Goal: Transaction & Acquisition: Purchase product/service

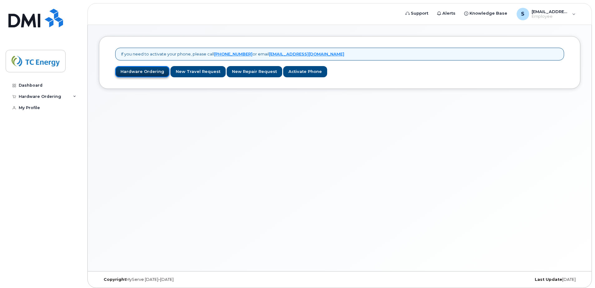
click at [141, 73] on link "Hardware Ordering" at bounding box center [142, 72] width 54 height 12
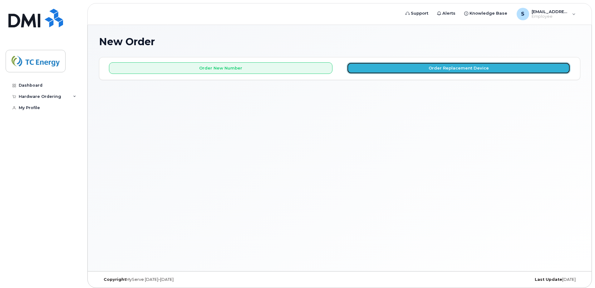
click at [408, 69] on button "Order Replacement Device" at bounding box center [458, 68] width 223 height 12
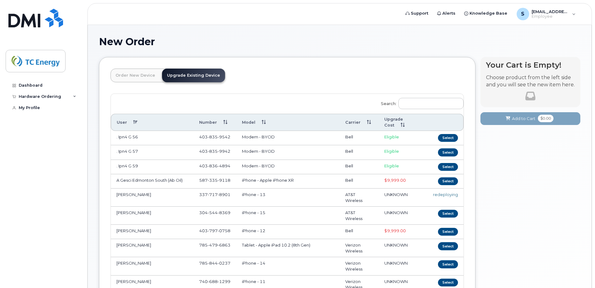
click at [134, 76] on link "Order New Device" at bounding box center [135, 76] width 50 height 14
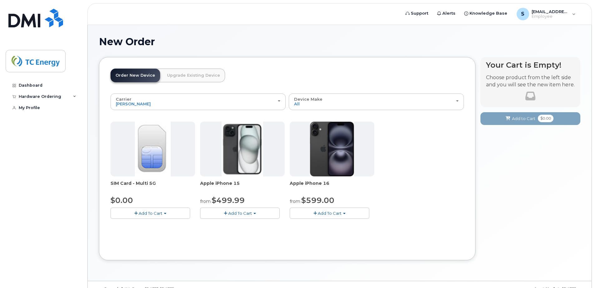
click at [327, 214] on span "Add To Cart" at bounding box center [330, 213] width 24 height 5
click at [330, 232] on link "$879.00 - 3 Year Activation (256GB)" at bounding box center [334, 233] width 86 height 8
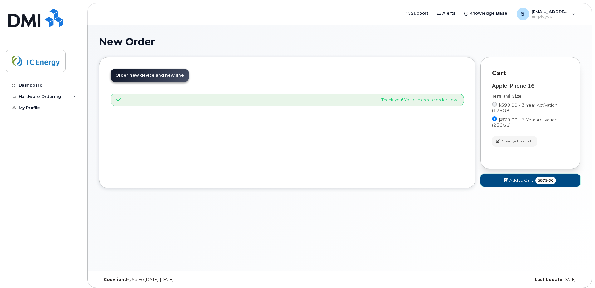
click at [515, 180] on span "Add to Cart" at bounding box center [520, 181] width 23 height 6
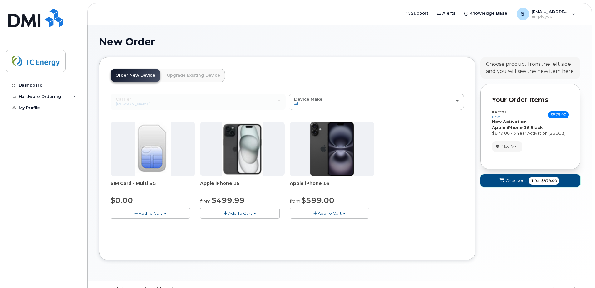
click at [515, 181] on span "Checkout" at bounding box center [515, 181] width 20 height 6
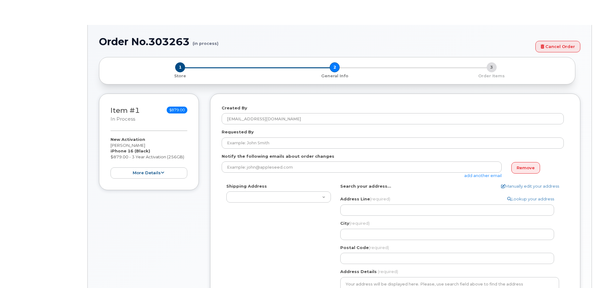
select select
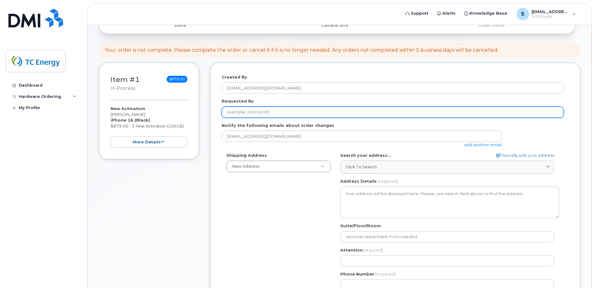
scroll to position [62, 0]
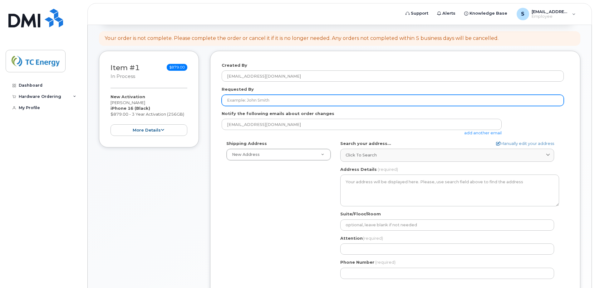
click at [268, 101] on input "Requested By" at bounding box center [392, 100] width 342 height 11
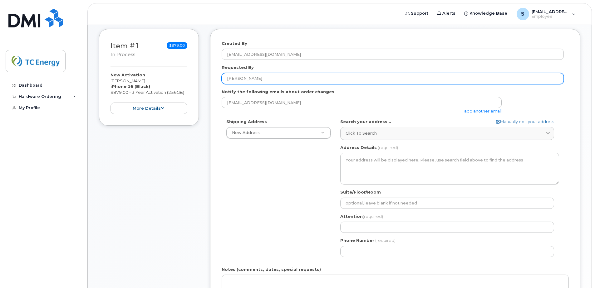
scroll to position [125, 0]
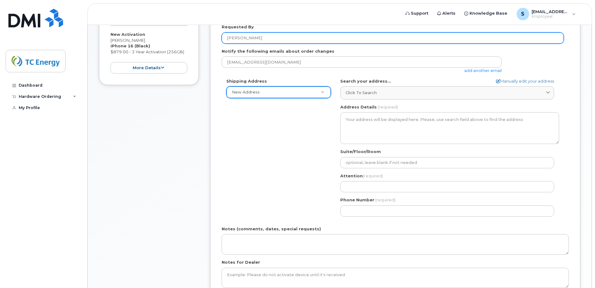
type input "Sean VanHorn"
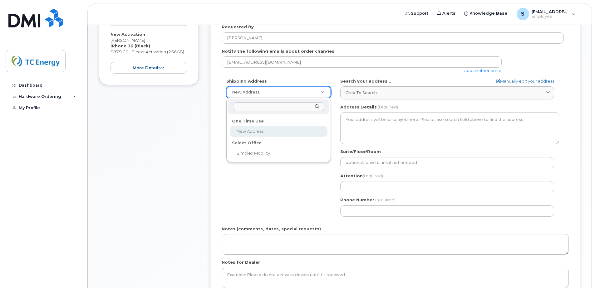
select select
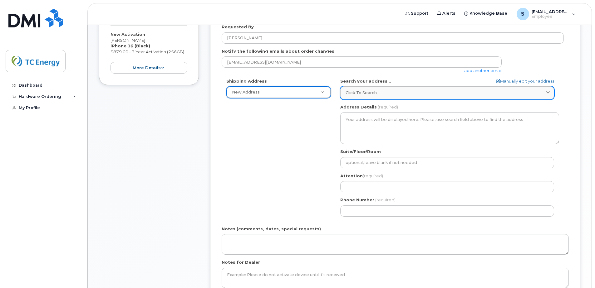
click at [354, 93] on span "Click to search" at bounding box center [360, 93] width 31 height 6
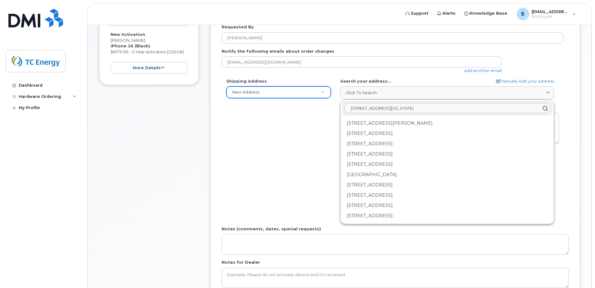
drag, startPoint x: 431, startPoint y: 109, endPoint x: 436, endPoint y: 117, distance: 9.4
click at [433, 112] on input "605 Township Road 2475 Loudonville, ohio 44842" at bounding box center [447, 109] width 206 height 10
type input "605 Township Road 2475 Loudonville, Ohio 44842"
click at [305, 134] on div "Shipping Address New Address New Address Simplex Mobility AB Search your addres…" at bounding box center [392, 149] width 342 height 143
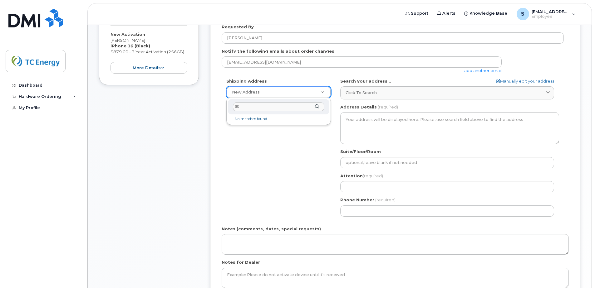
type input "605"
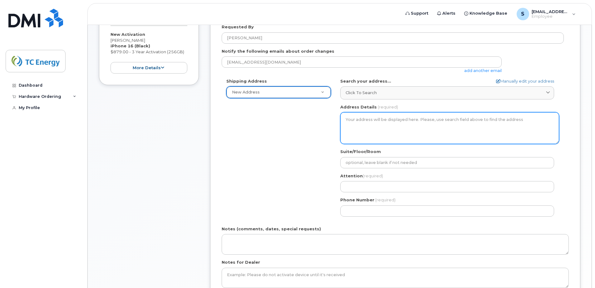
click at [377, 118] on textarea "Address Details" at bounding box center [449, 128] width 219 height 32
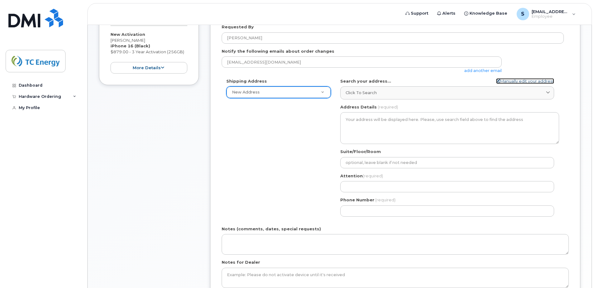
click at [518, 81] on link "Manually edit your address" at bounding box center [525, 81] width 58 height 6
select select
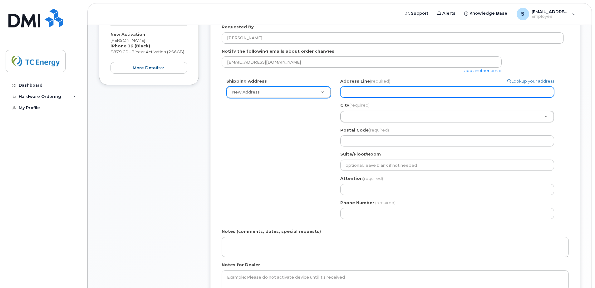
click at [364, 91] on input "Address Line (required)" at bounding box center [447, 91] width 214 height 11
type input "605 Township Road 2475"
type input "Loudonville"
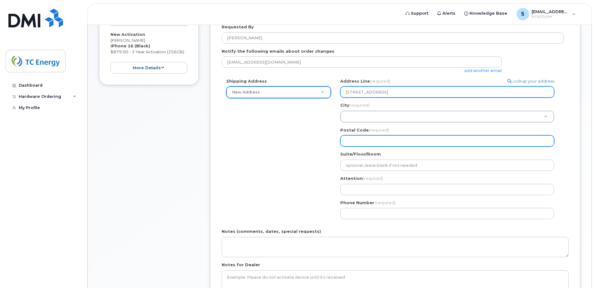
type input "44842"
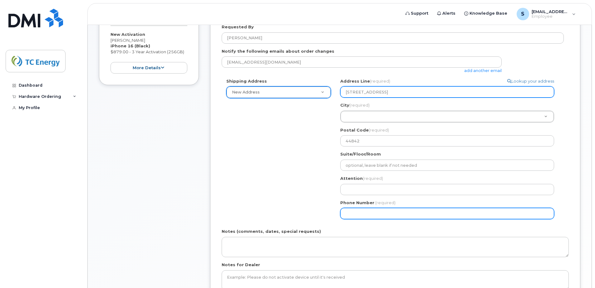
type input "4195126012"
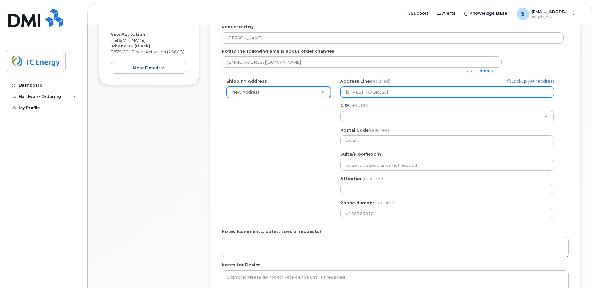
select select
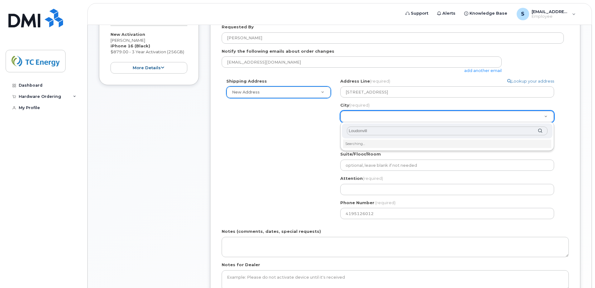
type input "Loudonville"
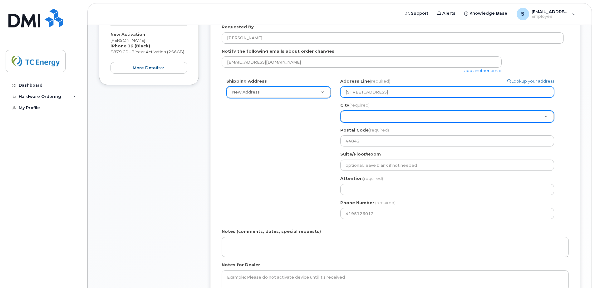
click at [407, 91] on input "605 Township Road 2475" at bounding box center [447, 91] width 214 height 11
type input "605 Township Road 2475"
type input "Loudonville"
select select
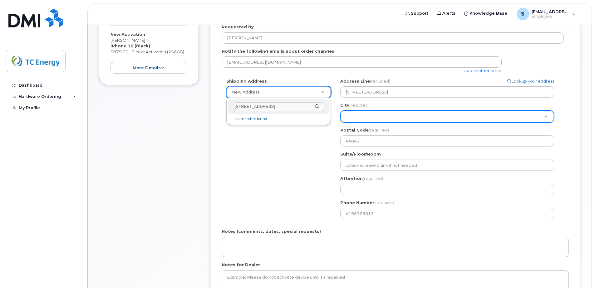
click at [561, 48] on form "Created By sean_vanhorn@tcenergy.com Requested By Sean VanHorn Notify the follo…" at bounding box center [394, 153] width 347 height 307
type input "605 Township Road 2475 Loudonville, Ohio"
click at [317, 107] on div "605 Township Road 2475 Loudonville, Ohio" at bounding box center [278, 106] width 101 height 15
click at [316, 107] on div "605 Township Road 2475 Loudonville, Ohio" at bounding box center [278, 106] width 101 height 15
click at [320, 161] on div "Shipping Address New Address New Address Simplex Mobility Search your address..…" at bounding box center [392, 151] width 342 height 146
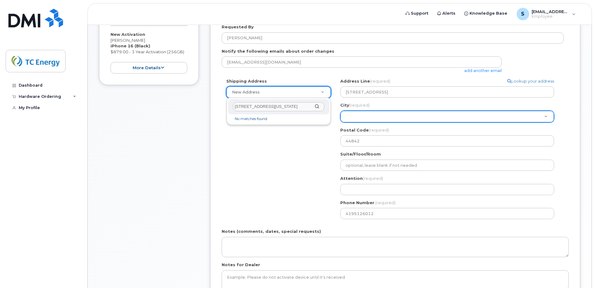
click at [307, 133] on div "Shipping Address New Address New Address Simplex Mobility Search your address..…" at bounding box center [392, 151] width 342 height 146
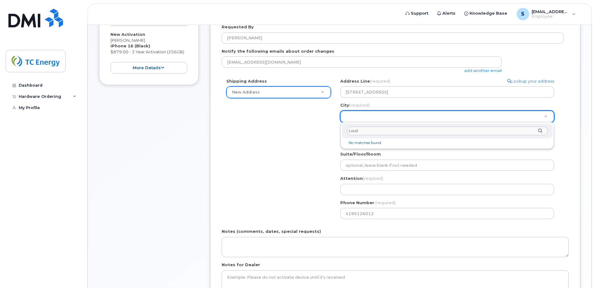
scroll to position [0, 0]
type input "[PERSON_NAME]"
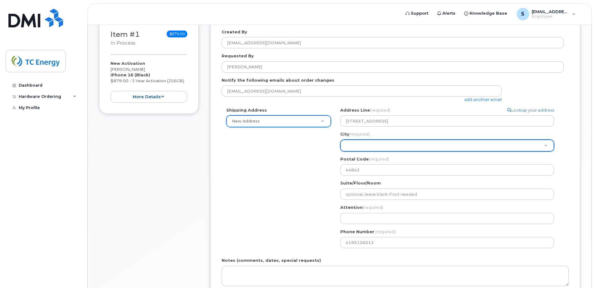
scroll to position [91, 0]
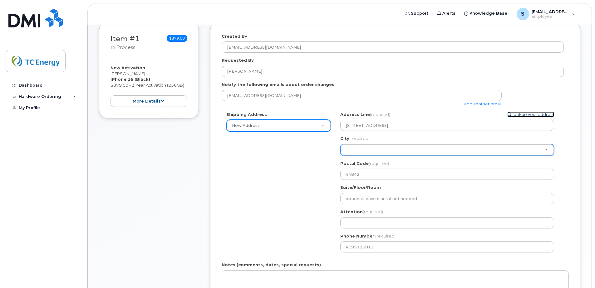
click at [532, 114] on link "Lookup your address" at bounding box center [530, 115] width 47 height 6
select select
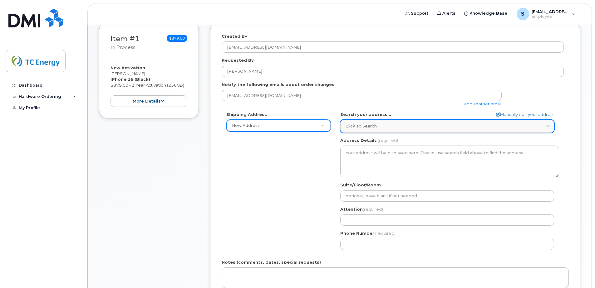
click at [391, 125] on div "Click to search" at bounding box center [446, 126] width 203 height 6
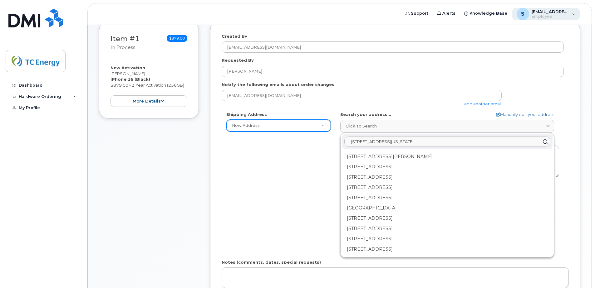
click at [539, 12] on span "[EMAIL_ADDRESS][DOMAIN_NAME]" at bounding box center [549, 11] width 37 height 5
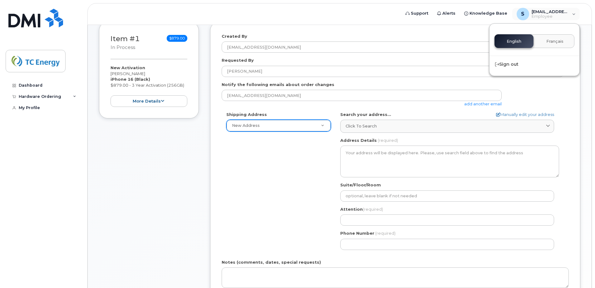
click at [512, 42] on div "English Français" at bounding box center [534, 41] width 80 height 14
click at [557, 44] on button "Français" at bounding box center [554, 41] width 39 height 14
click at [511, 43] on span "English" at bounding box center [513, 41] width 15 height 5
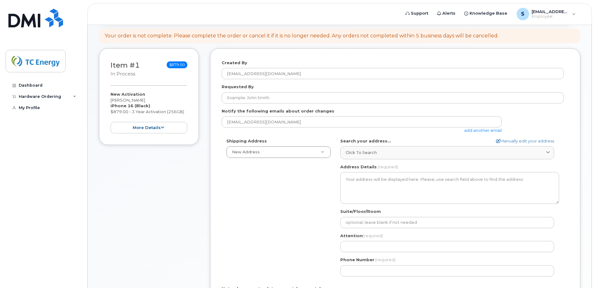
scroll to position [62, 0]
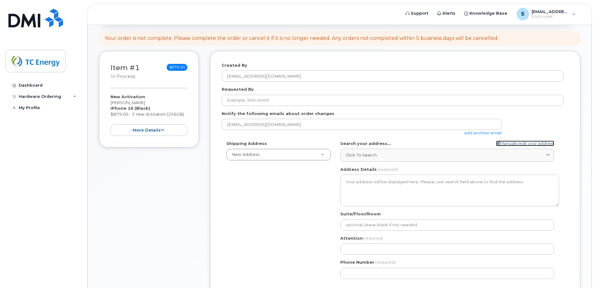
click at [513, 142] on link "Manually edit your address" at bounding box center [525, 144] width 58 height 6
select select
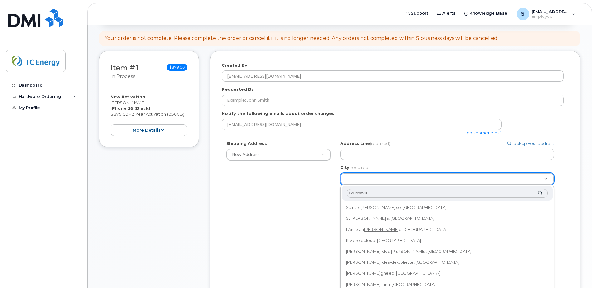
type input "Loudonville"
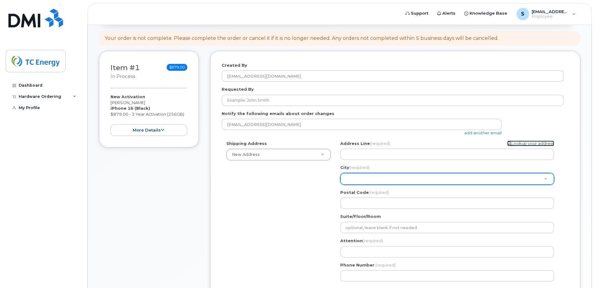
click at [523, 142] on link "Lookup your address" at bounding box center [530, 144] width 47 height 6
select select
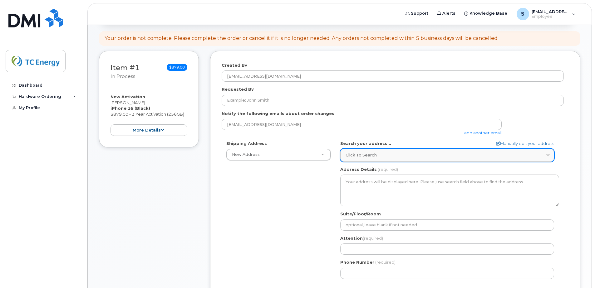
click at [371, 155] on span "Click to search" at bounding box center [360, 155] width 31 height 6
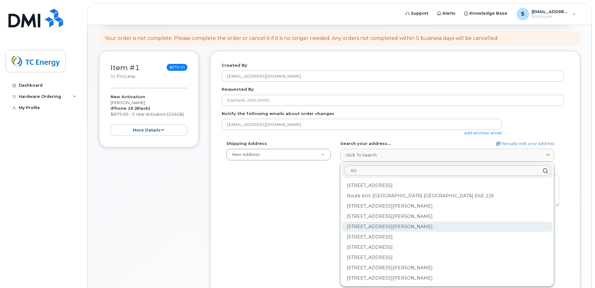
type input "6"
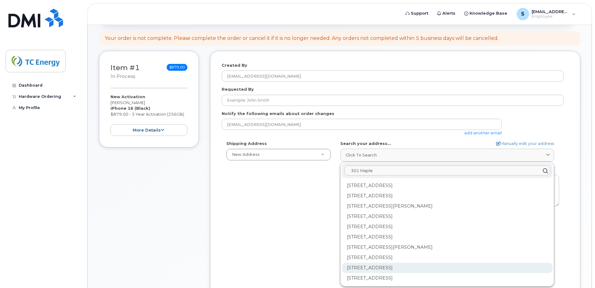
scroll to position [20, 0]
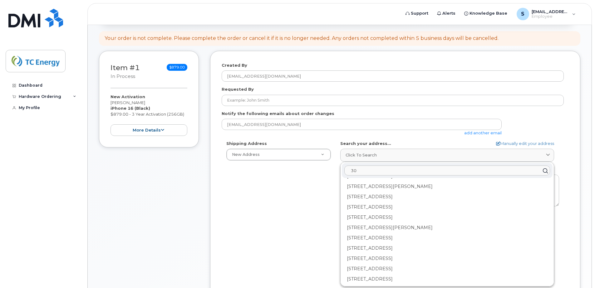
type input "3"
click at [310, 198] on div "Shipping Address New Address New Address Simplex Mobility AB Search your addres…" at bounding box center [392, 212] width 342 height 143
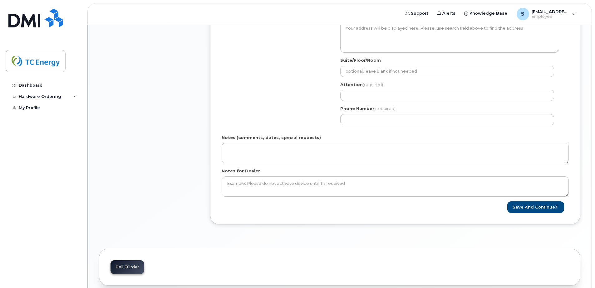
scroll to position [218, 0]
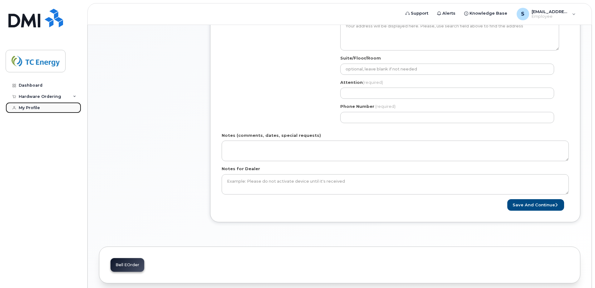
click at [30, 107] on div "My Profile" at bounding box center [29, 107] width 21 height 5
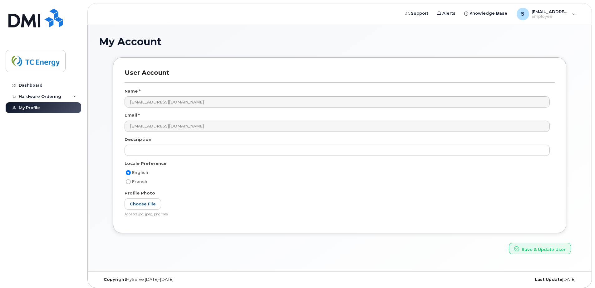
scroll to position [3, 0]
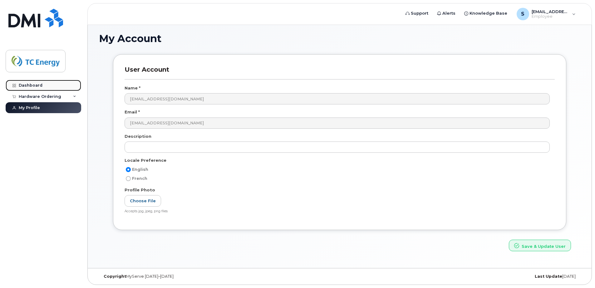
click at [27, 84] on div "Dashboard" at bounding box center [31, 85] width 24 height 5
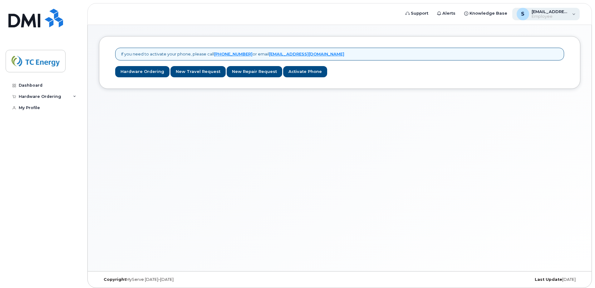
click at [542, 15] on span "Employee" at bounding box center [549, 16] width 37 height 5
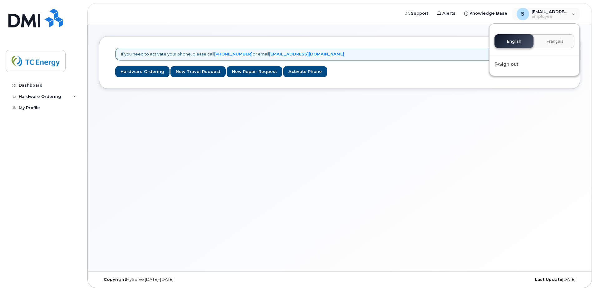
click at [490, 126] on div "If you need to activate your phone, please call 1-877-689-8289 or email helpdes…" at bounding box center [339, 148] width 503 height 246
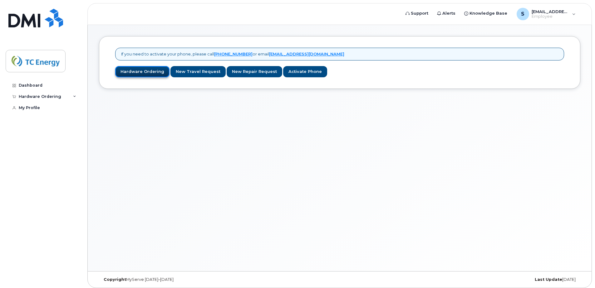
click at [148, 73] on link "Hardware Ordering" at bounding box center [142, 72] width 54 height 12
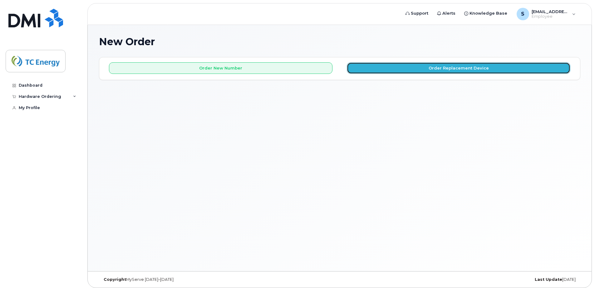
click at [408, 66] on button "Order Replacement Device" at bounding box center [458, 68] width 223 height 12
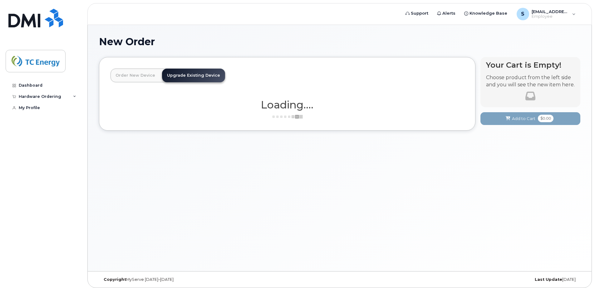
click at [130, 74] on link "Order New Device" at bounding box center [135, 76] width 50 height 14
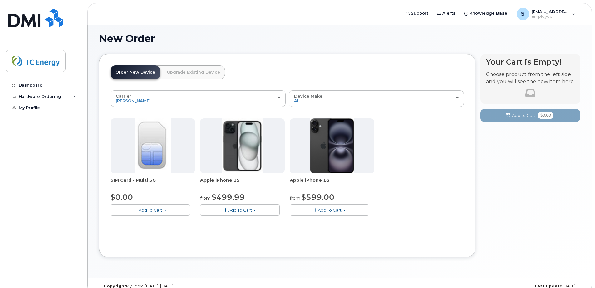
scroll to position [13, 0]
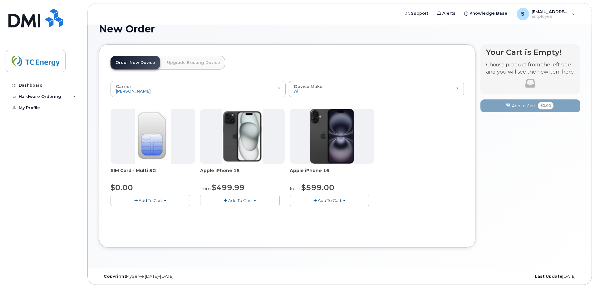
click at [322, 201] on span "Add To Cart" at bounding box center [330, 200] width 24 height 5
click at [329, 221] on link "$879.00 - 3 Year Activation (256GB)" at bounding box center [334, 220] width 86 height 8
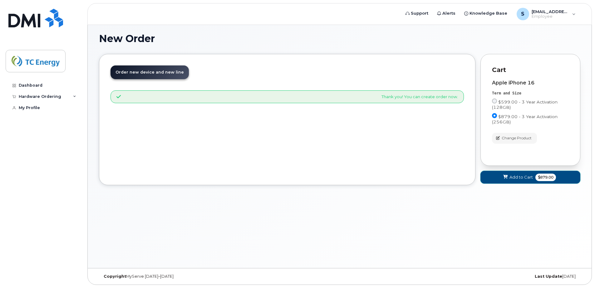
click at [517, 176] on span "Add to Cart" at bounding box center [520, 177] width 23 height 6
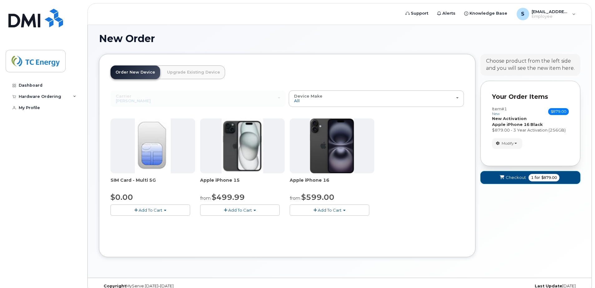
click at [517, 176] on span "Checkout" at bounding box center [515, 178] width 20 height 6
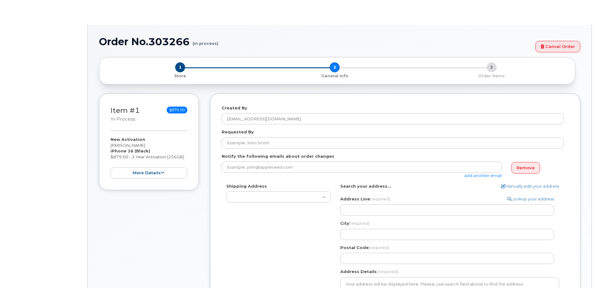
select select
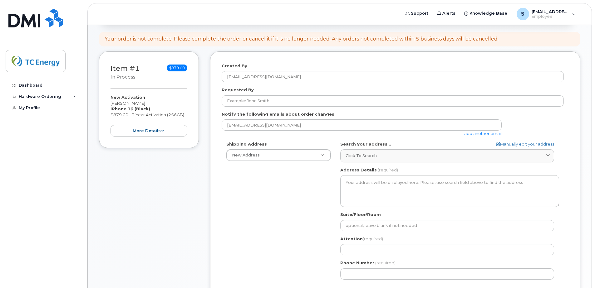
scroll to position [62, 0]
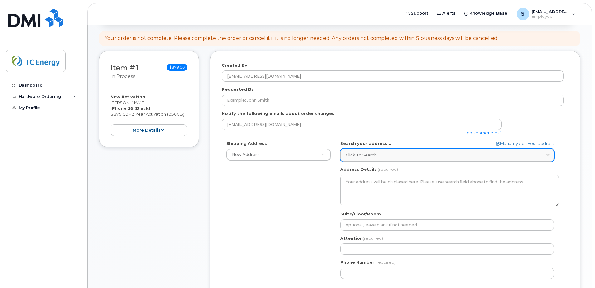
click at [379, 156] on div "Click to search" at bounding box center [446, 155] width 203 height 6
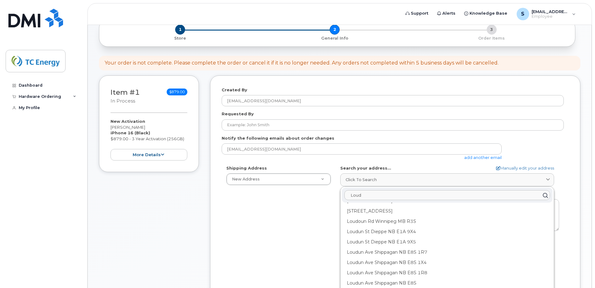
scroll to position [31, 0]
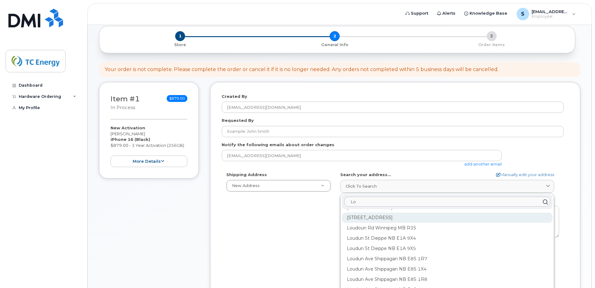
type input "L"
click at [276, 228] on div "Shipping Address New Address New Address Simplex Mobility AB Search your addres…" at bounding box center [392, 243] width 342 height 143
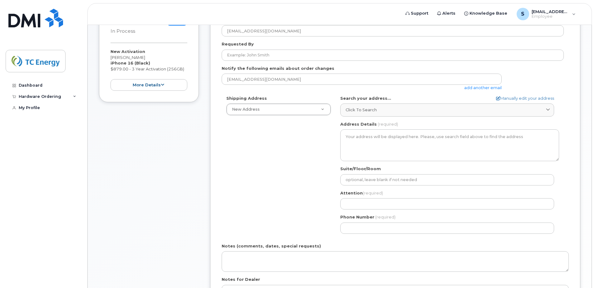
scroll to position [94, 0]
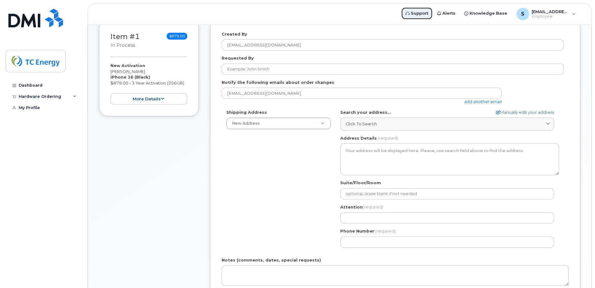
click at [419, 12] on span "Support" at bounding box center [419, 13] width 17 height 6
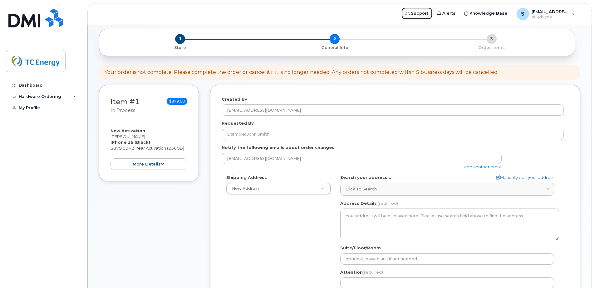
scroll to position [27, 0]
